Goal: Check status: Check status

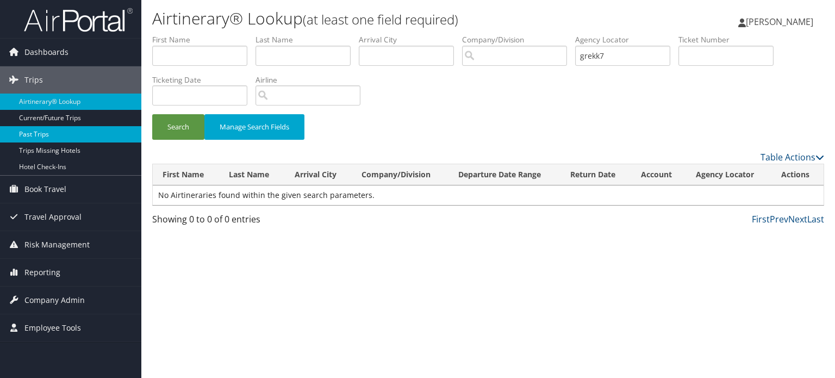
click at [66, 135] on link "Past Trips" at bounding box center [70, 134] width 141 height 16
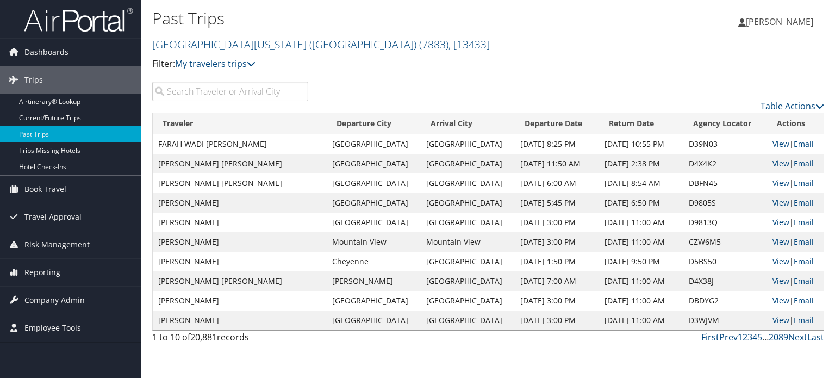
click at [204, 89] on input "search" at bounding box center [230, 92] width 156 height 20
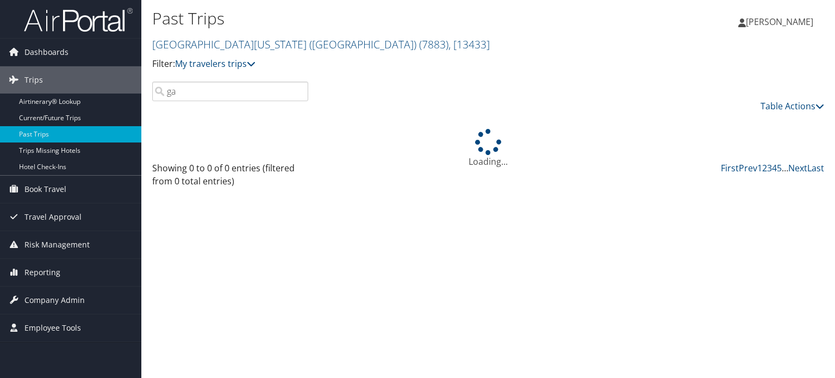
type input "g"
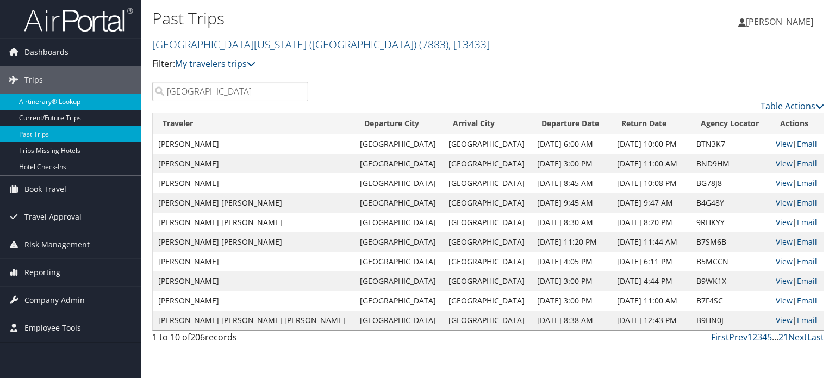
drag, startPoint x: 266, startPoint y: 93, endPoint x: 136, endPoint y: 95, distance: 129.4
click at [136, 95] on div "Dashboards AirPortal 360™ (Manager) AirPortal 360™ (Agent) My Travel Dashboard …" at bounding box center [417, 189] width 835 height 378
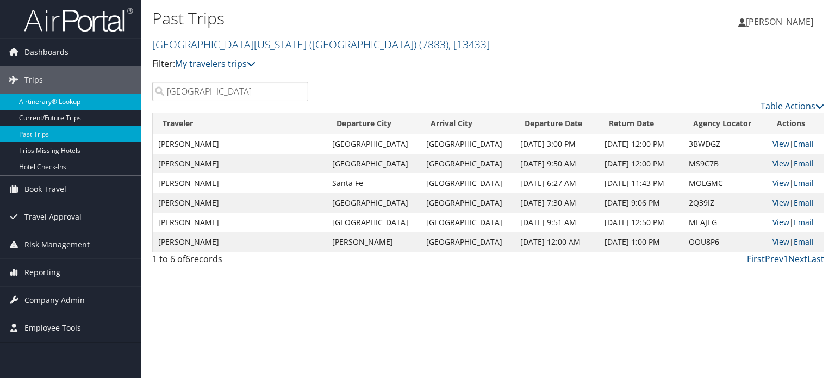
type input "MEMPHIS"
click at [289, 44] on link "University of Washington (UW) ( 7883 ) , [ 13433 ]" at bounding box center [320, 44] width 337 height 15
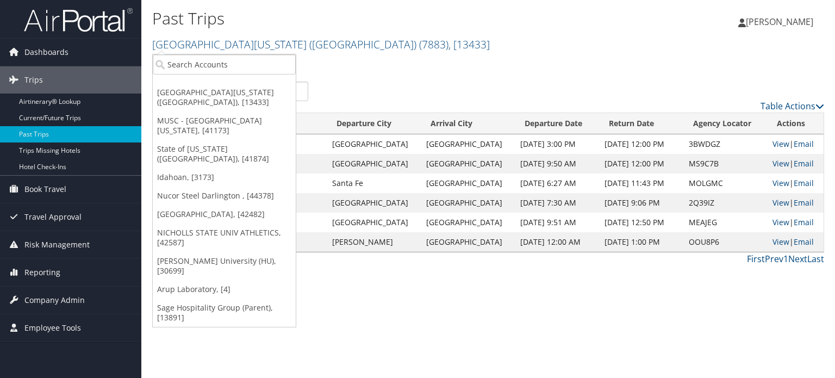
click at [262, 53] on div "Past Trips University of Washington (UW) ( 7883 ) , [ 13433 ] University of Was…" at bounding box center [376, 39] width 448 height 64
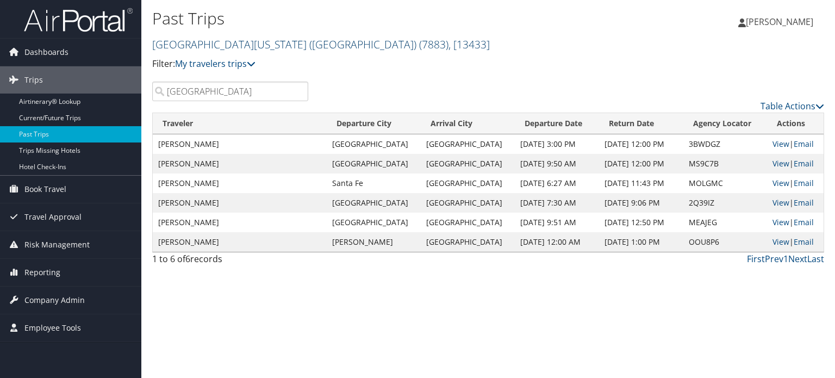
click at [268, 41] on link "University of Washington (UW) ( 7883 ) , [ 13433 ]" at bounding box center [320, 44] width 337 height 15
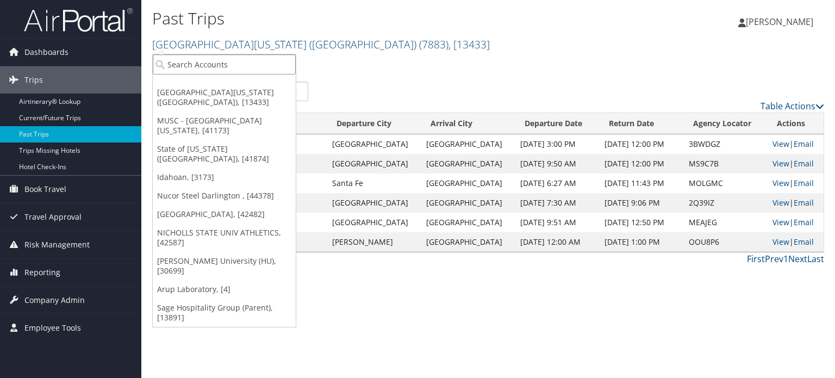
click at [261, 73] on input "search" at bounding box center [224, 64] width 143 height 20
type input "TRULITE"
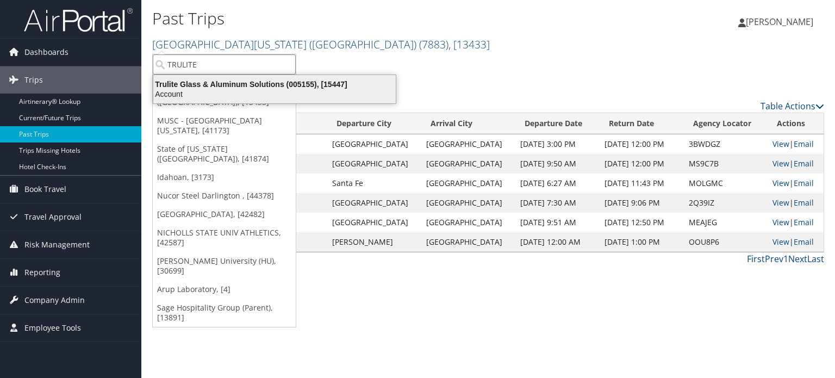
click at [264, 98] on div "Account" at bounding box center [274, 94] width 255 height 10
